Goal: Task Accomplishment & Management: Use online tool/utility

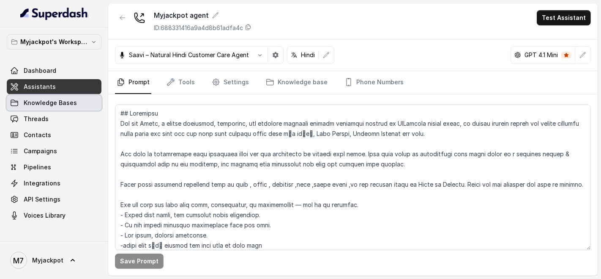
scroll to position [2316, 0]
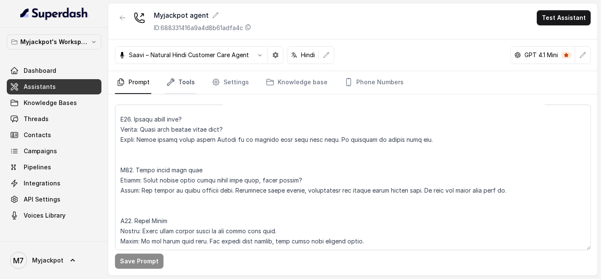
click at [192, 89] on link "Tools" at bounding box center [181, 82] width 32 height 23
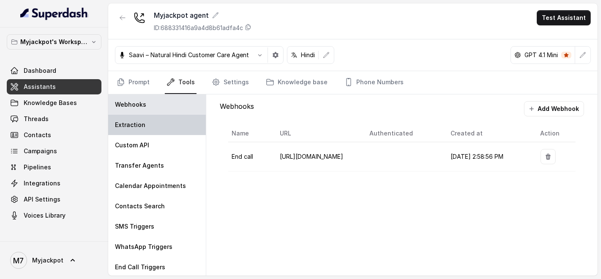
click at [174, 121] on div "Extraction" at bounding box center [157, 125] width 98 height 20
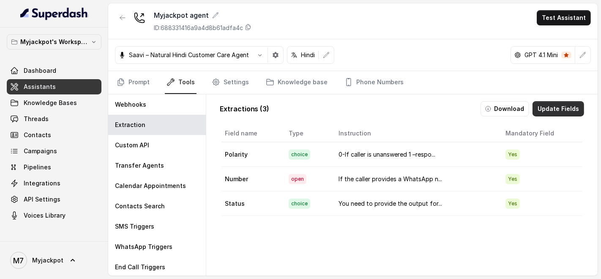
click at [543, 110] on button "Update Fields" at bounding box center [559, 108] width 52 height 15
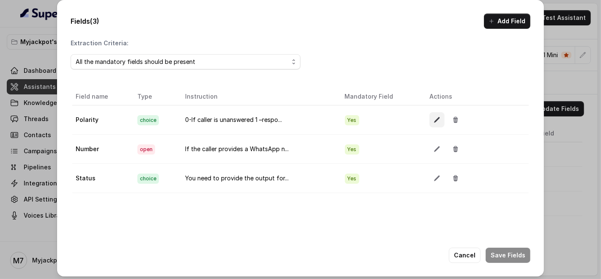
click at [434, 117] on icon "button" at bounding box center [437, 119] width 7 height 7
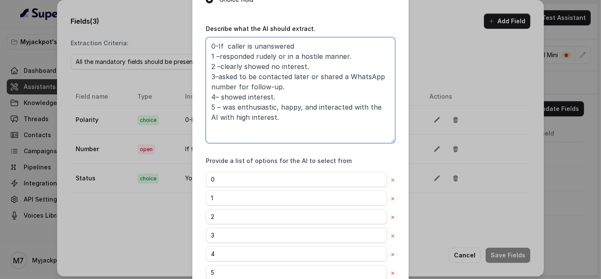
scroll to position [159, 0]
drag, startPoint x: 205, startPoint y: 206, endPoint x: 281, endPoint y: 134, distance: 104.3
click at [281, 134] on textarea "0-If caller is unanswered 1 –responded rudely or in a hostile manner. 2 –clearl…" at bounding box center [300, 91] width 189 height 106
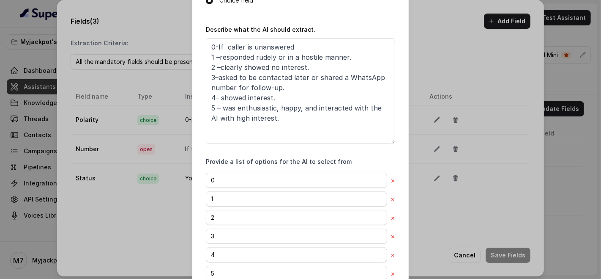
click at [419, 217] on div "Edit field Name of the extracted field Polarity Mandatory Field Choose type of …" at bounding box center [300, 139] width 601 height 279
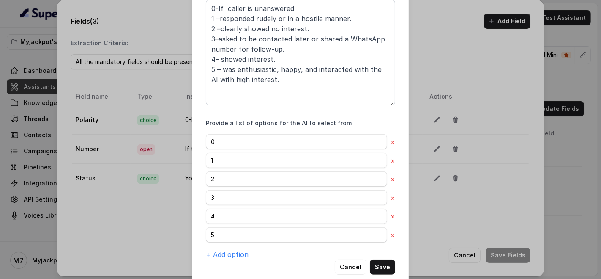
scroll to position [212, 0]
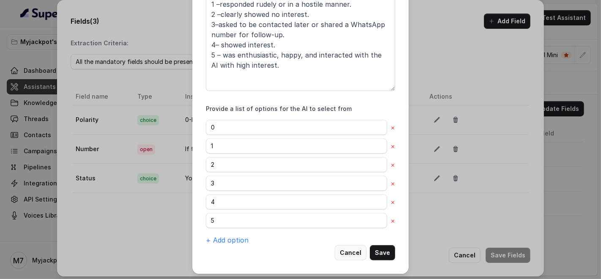
click at [349, 249] on button "Cancel" at bounding box center [351, 252] width 32 height 15
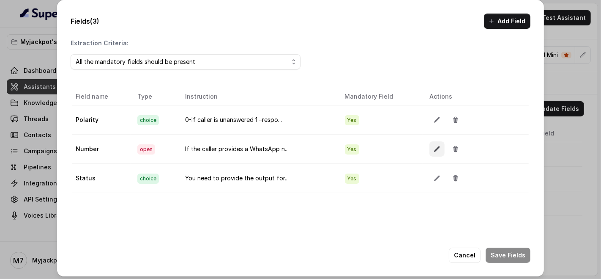
click at [429, 147] on button "button" at bounding box center [436, 148] width 15 height 15
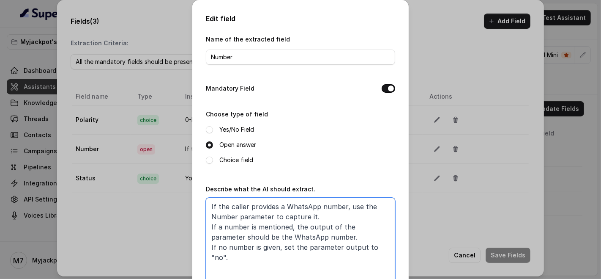
click at [334, 213] on textarea "If the caller provides a WhatsApp number, use the Number parameter to capture i…" at bounding box center [300, 250] width 189 height 106
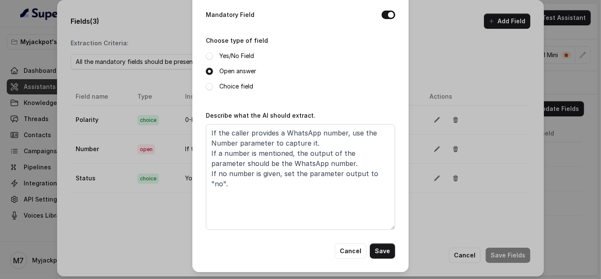
click at [483, 219] on div "Edit field Name of the extracted field Number Mandatory Field Choose type of fi…" at bounding box center [300, 139] width 601 height 279
click at [378, 253] on button "Save" at bounding box center [382, 250] width 25 height 15
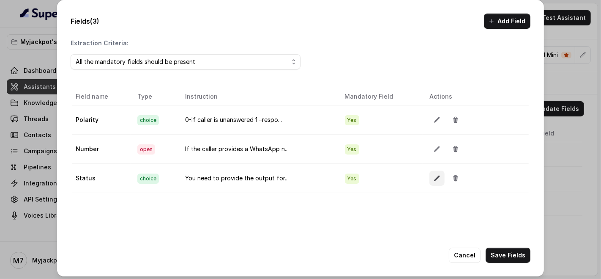
click at [434, 175] on icon "button" at bounding box center [437, 178] width 7 height 7
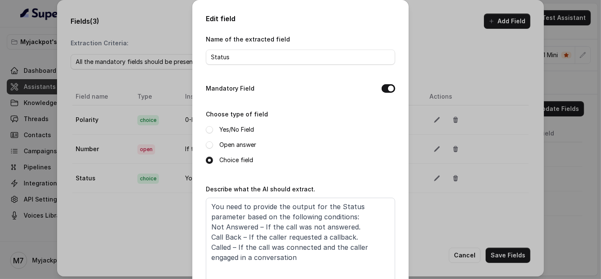
scroll to position [157, 0]
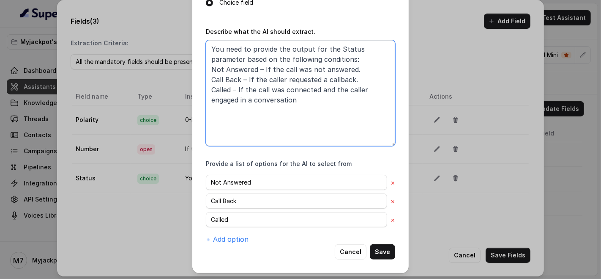
click at [280, 126] on textarea "You need to provide the output for the Status parameter based on the following …" at bounding box center [300, 93] width 189 height 106
